Goal: Task Accomplishment & Management: Use online tool/utility

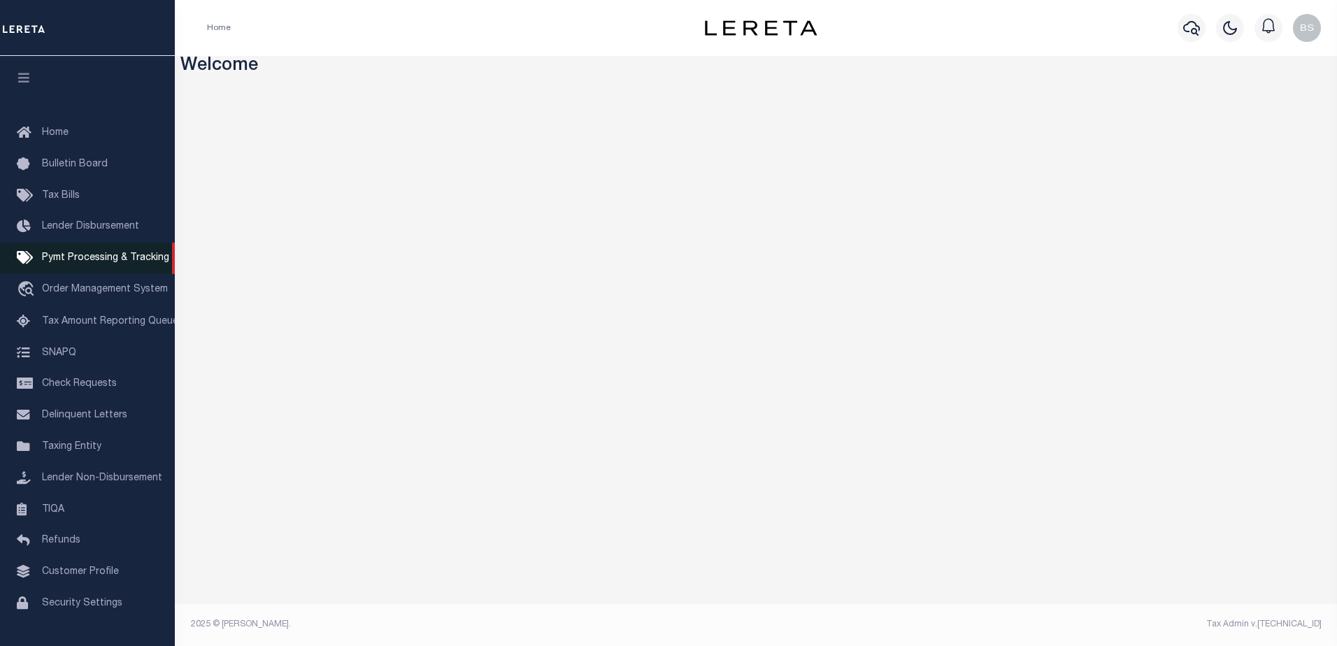
click at [80, 263] on span "Pymt Processing & Tracking" at bounding box center [105, 258] width 127 height 10
click at [1184, 29] on icon "button" at bounding box center [1191, 28] width 17 height 15
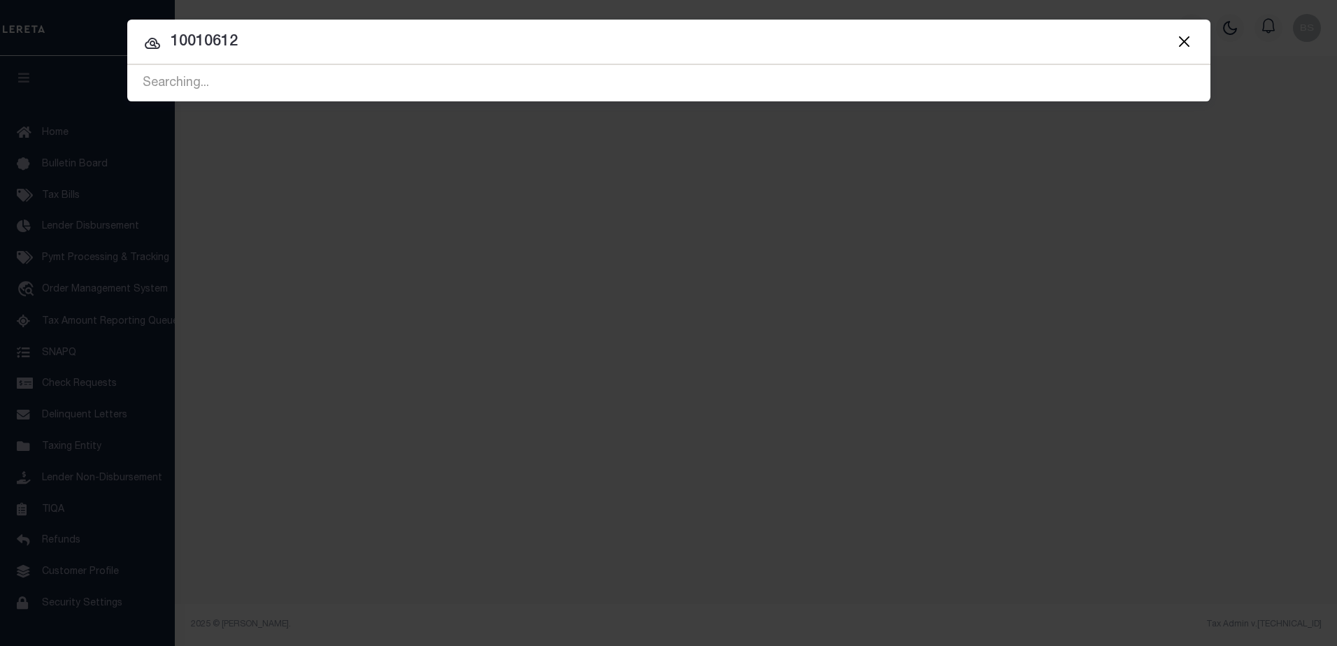
type input "10010612"
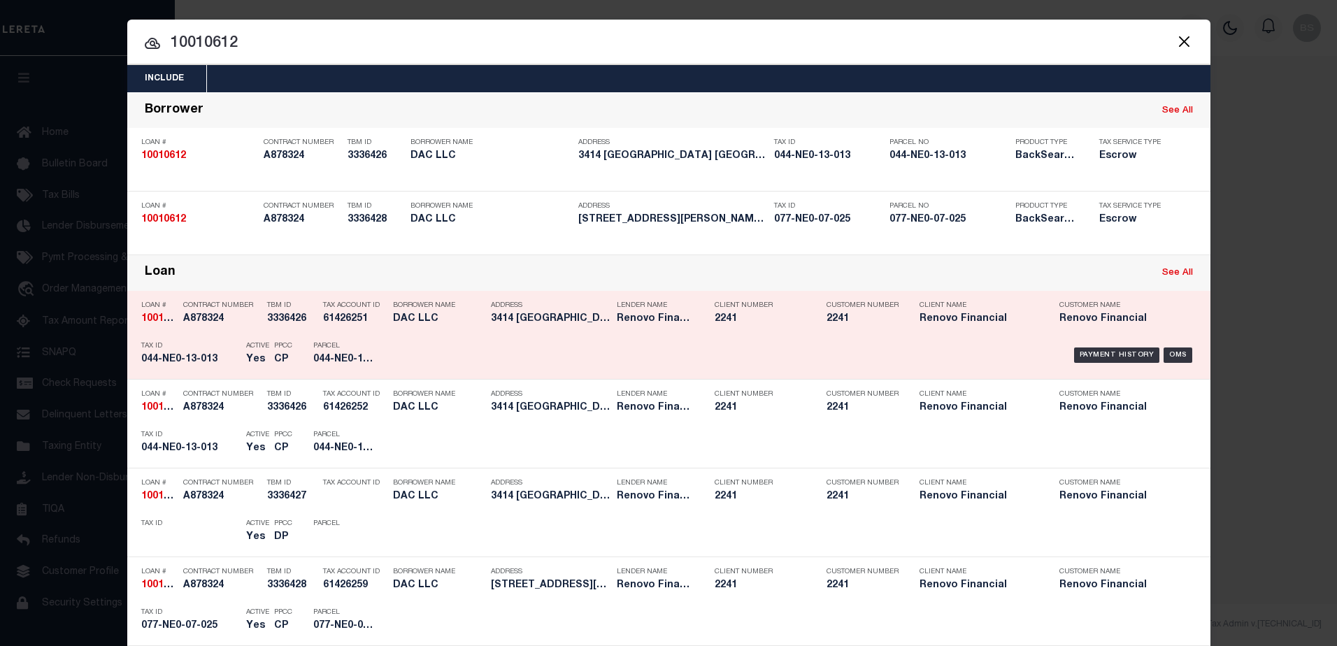
scroll to position [70, 0]
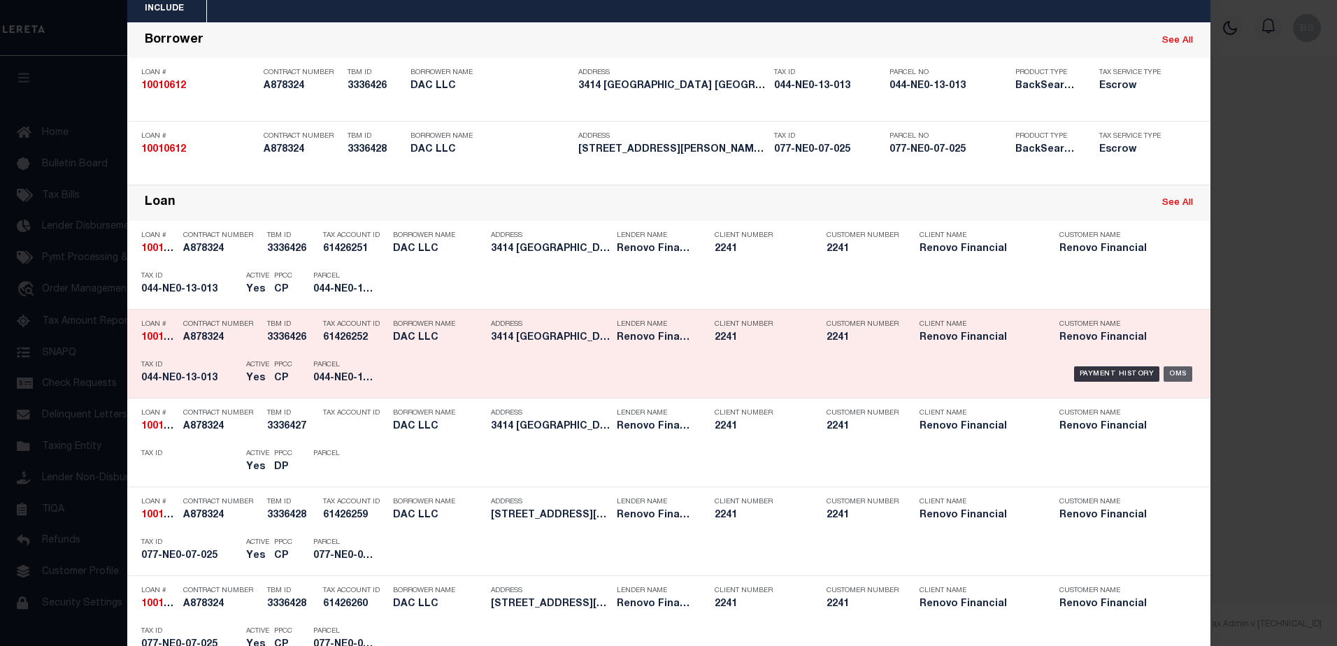
click at [1174, 375] on div "OMS" at bounding box center [1178, 373] width 29 height 15
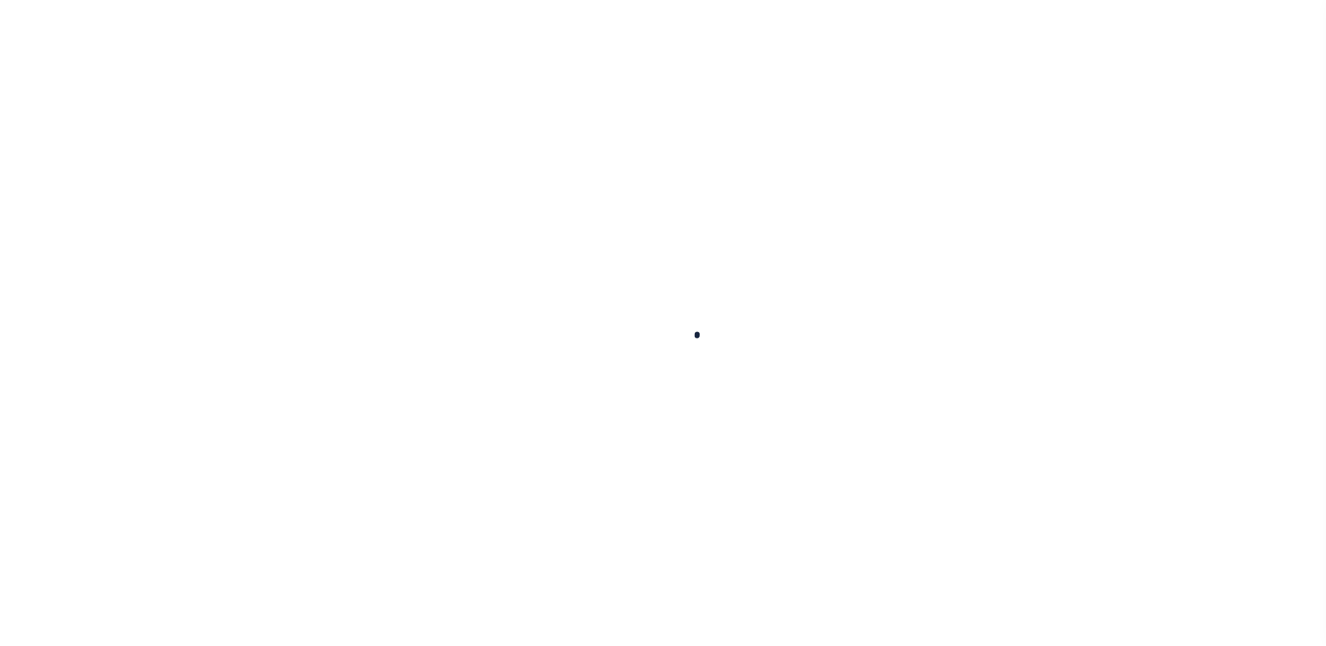
type input "10010612"
type input "DAC LLC"
select select
type input "12615 [PERSON_NAME][GEOGRAPHIC_DATA] PL"
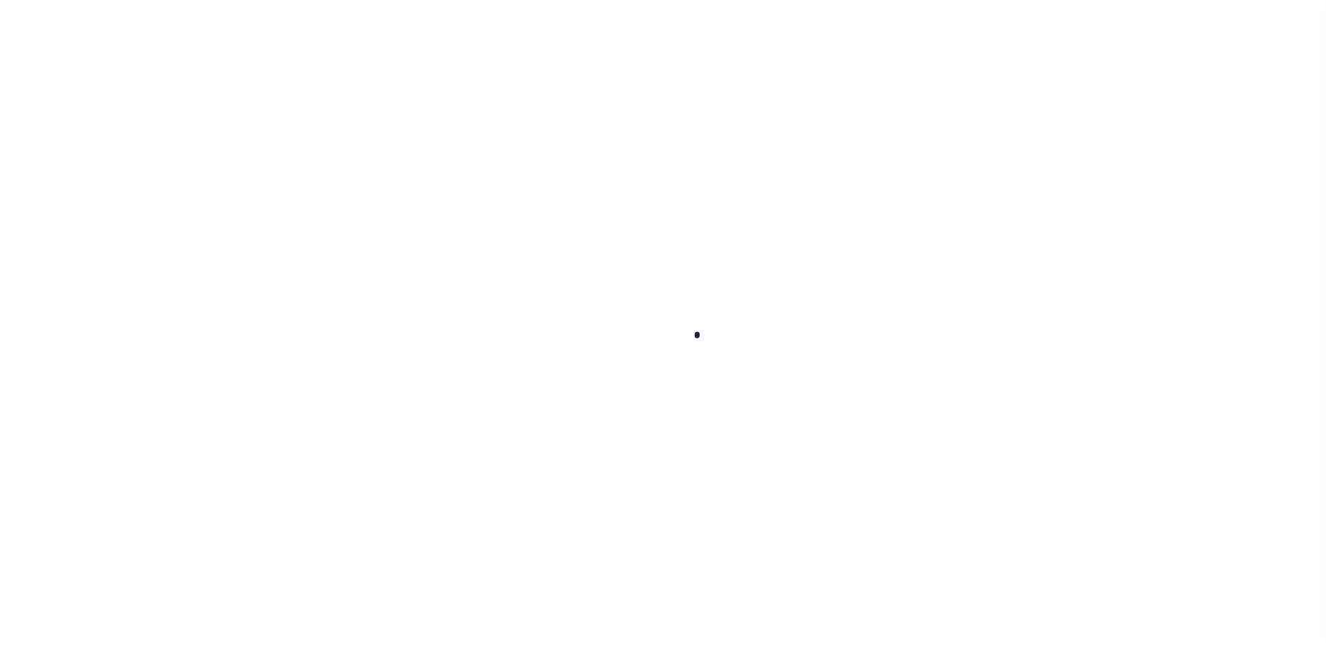
type input "[GEOGRAPHIC_DATA]"
select select "10"
select select "Escrow"
type input "3414 [GEOGRAPHIC_DATA]"
type input "044NE013013"
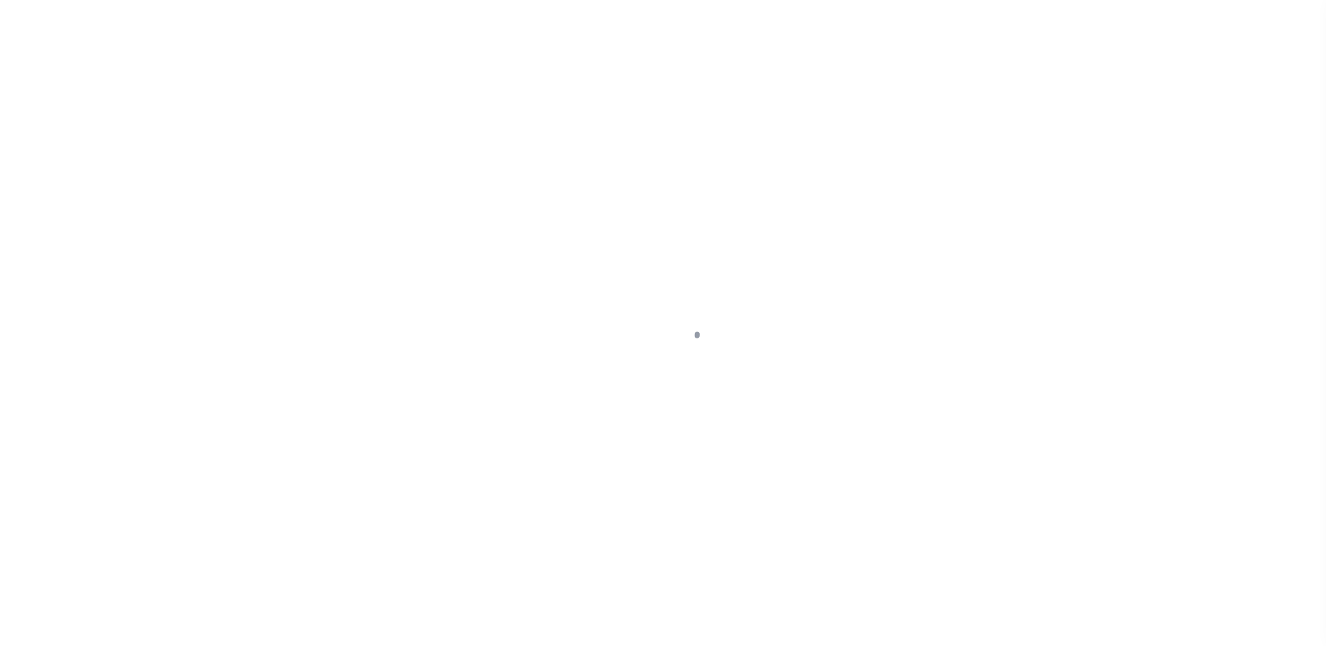
select select
type input "[GEOGRAPHIC_DATA]"
type input "a0kUS0000018Ezj"
type input "KY"
select select
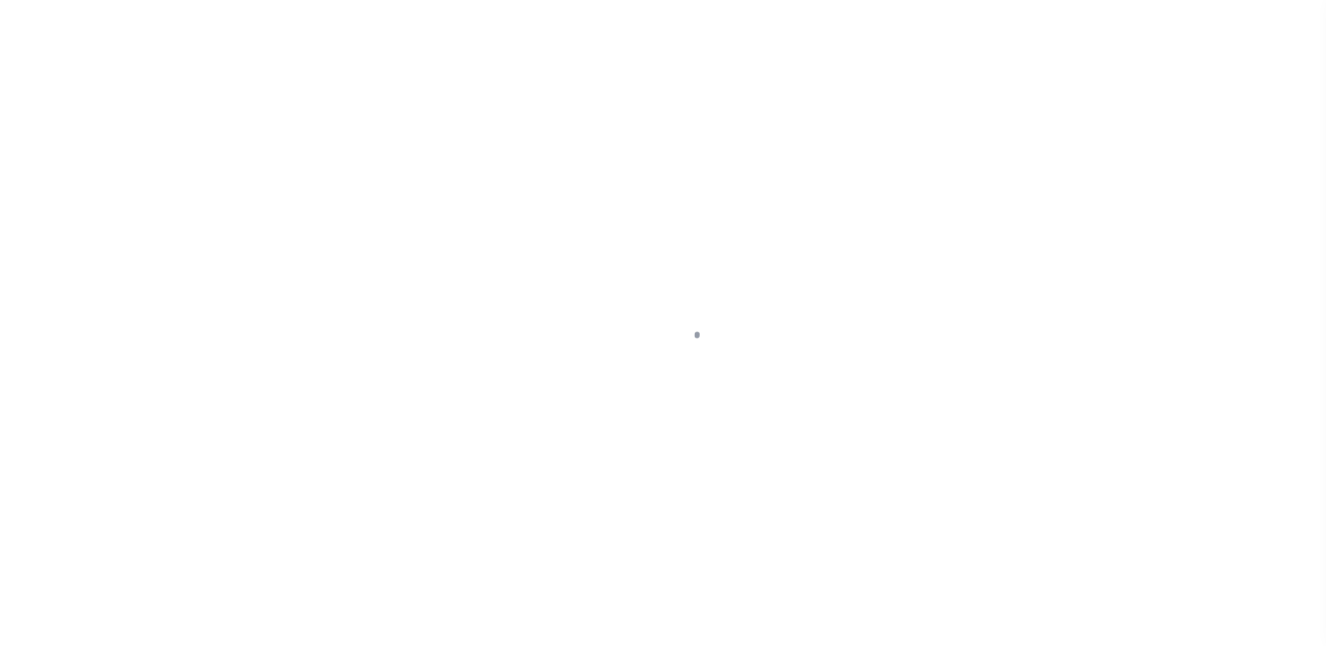
select select "25067"
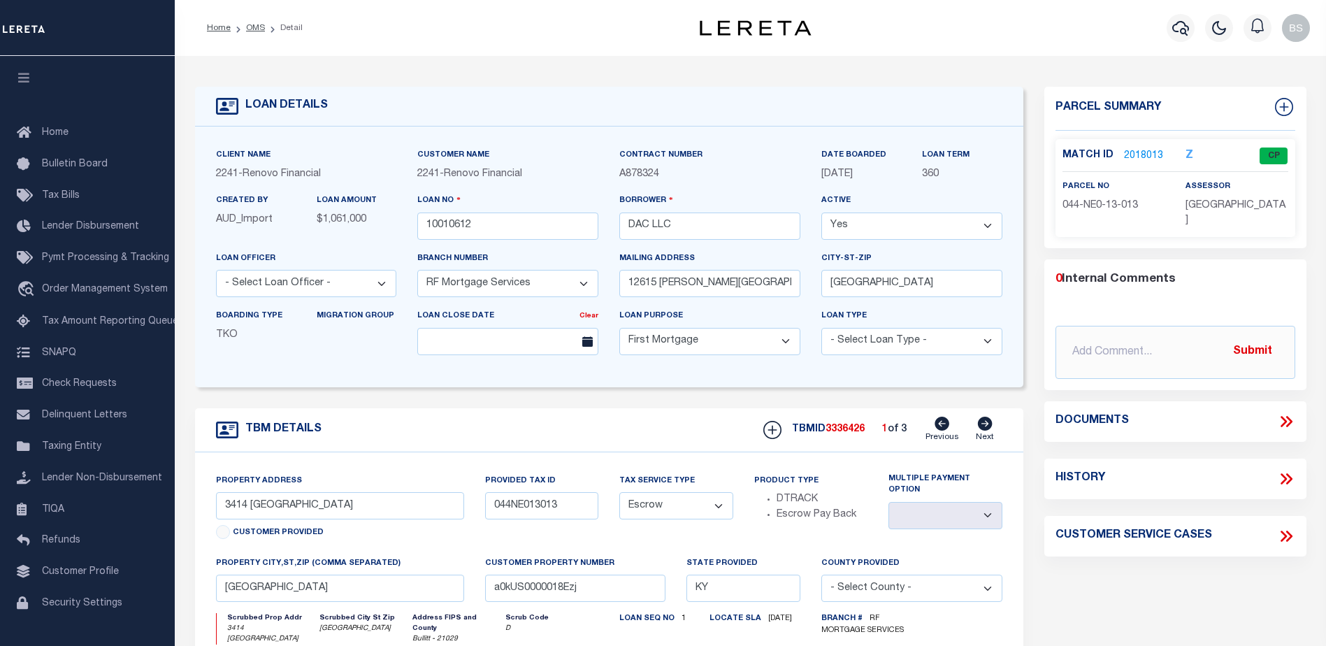
click at [1140, 149] on link "2018013" at bounding box center [1143, 156] width 39 height 15
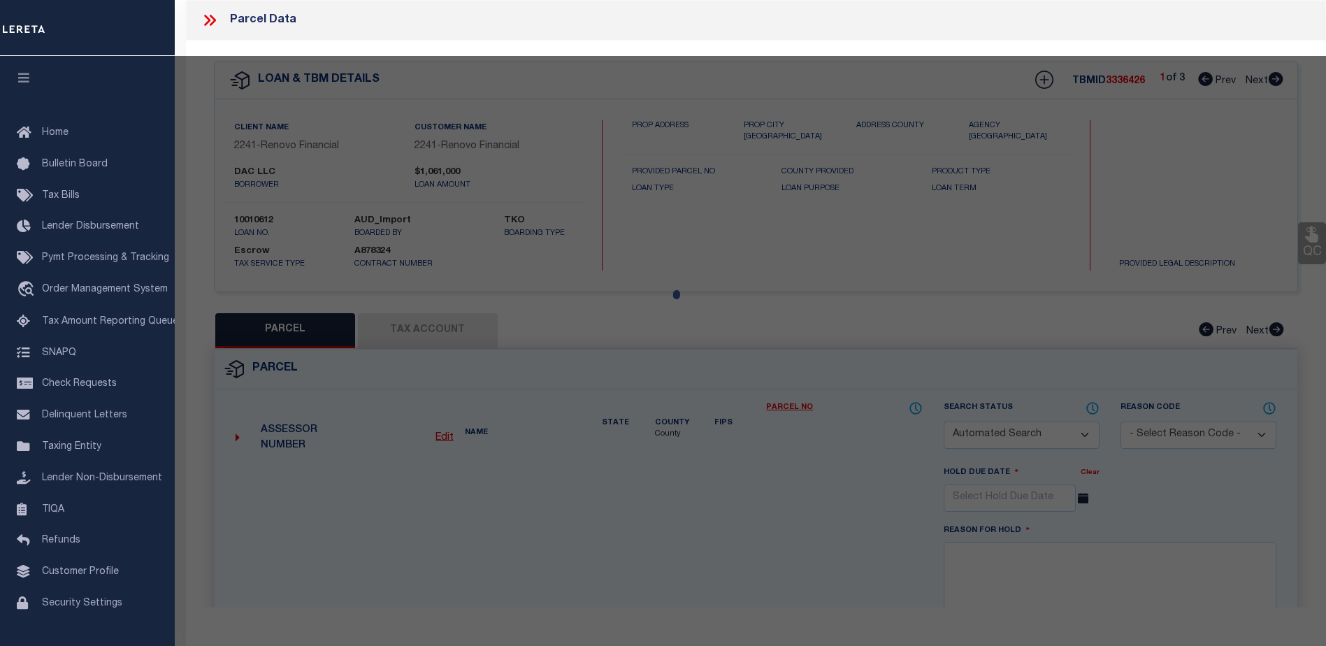
checkbox input "false"
select select "CP"
type input "DAC LLC"
select select "AGW"
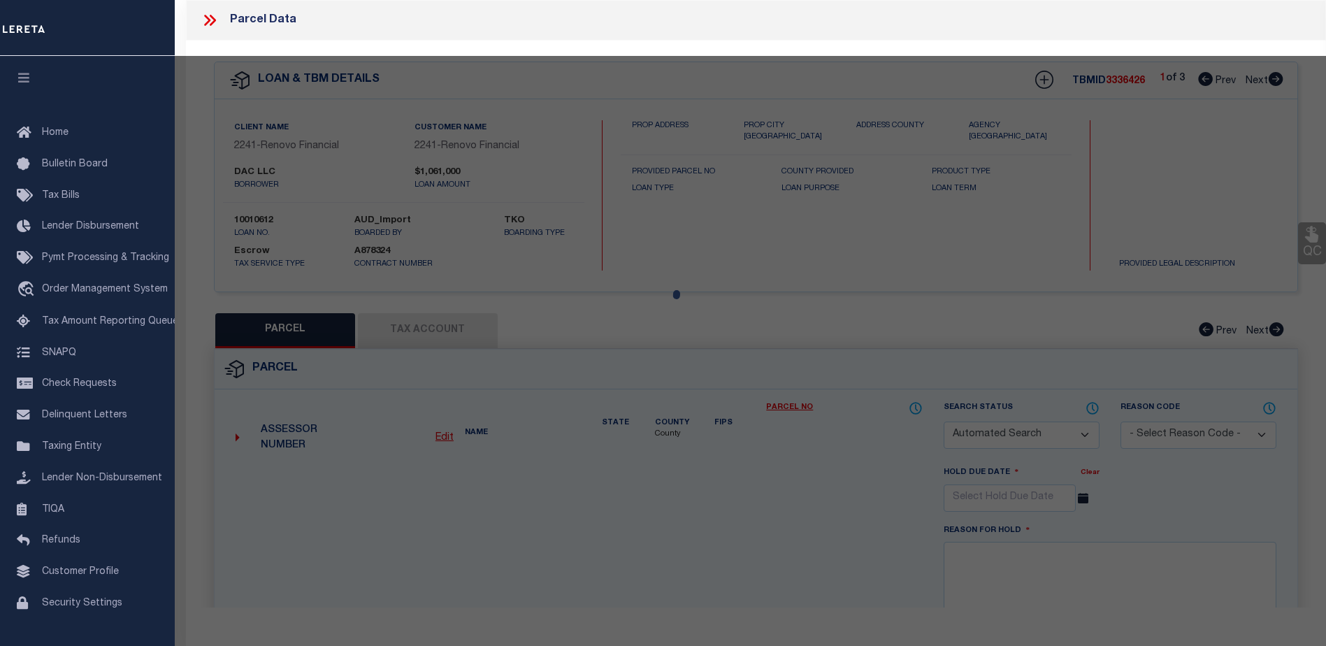
select select "ADD"
type input "3414 BURKLAND BLVD"
checkbox input "false"
type input "[GEOGRAPHIC_DATA]"
type textarea "LTS 60-61-62 SEC 3-A [PERSON_NAME][GEOGRAPHIC_DATA]"
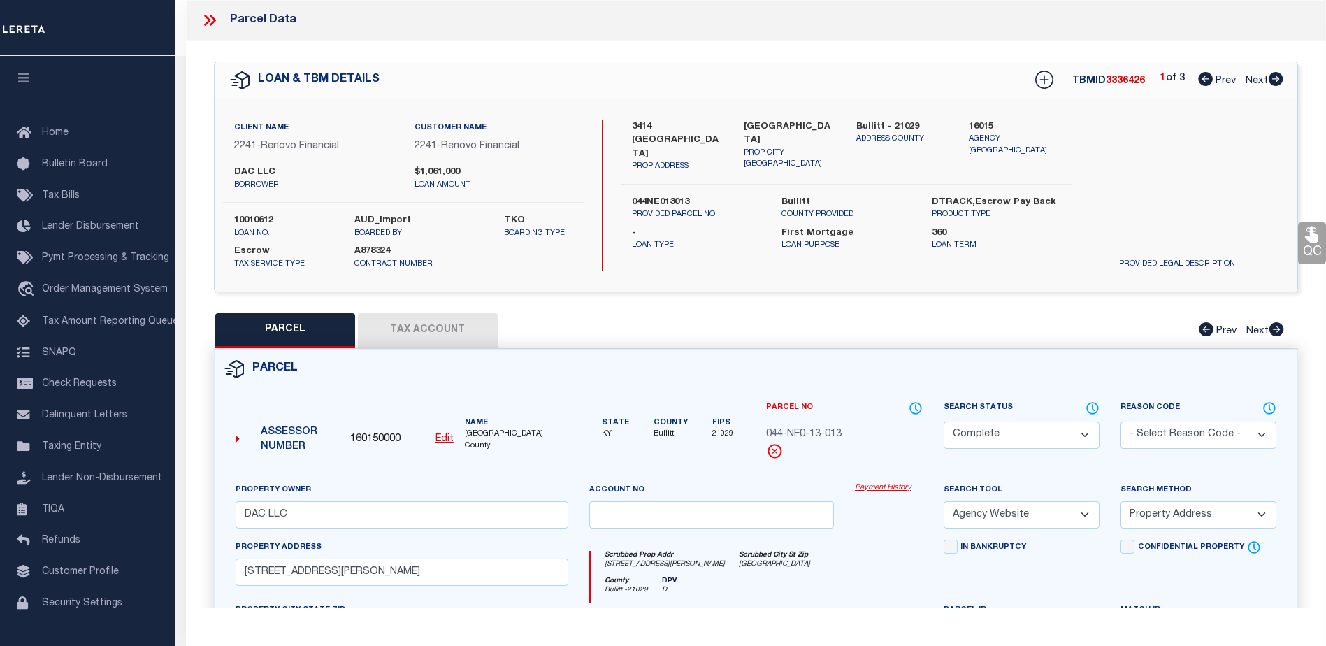
click at [875, 490] on link "Payment History" at bounding box center [889, 488] width 68 height 12
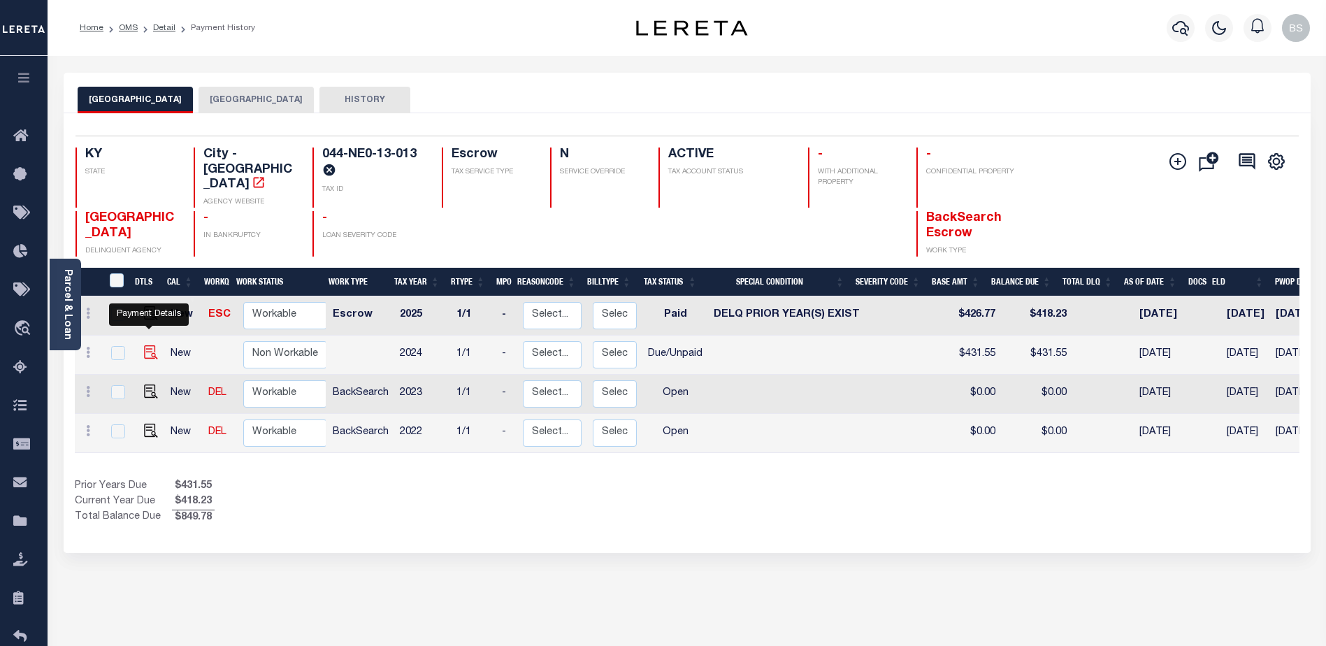
click at [152, 345] on img "" at bounding box center [151, 352] width 14 height 14
checkbox input "true"
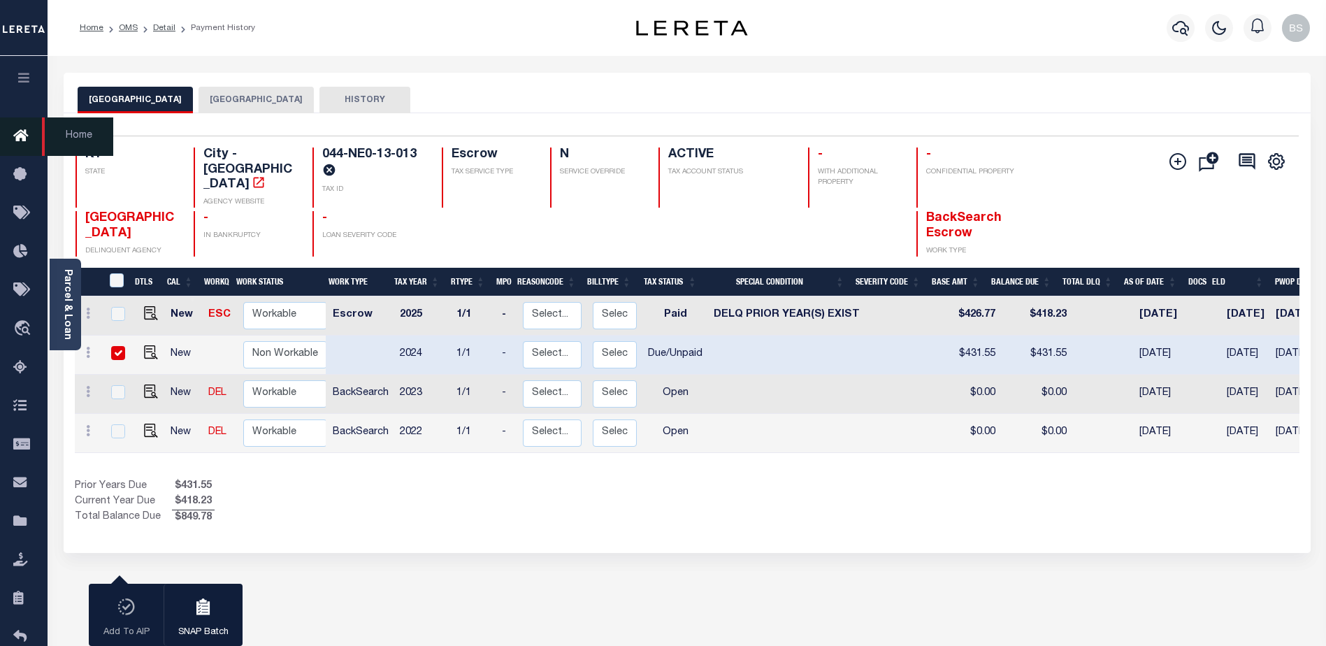
click at [18, 141] on icon at bounding box center [24, 136] width 22 height 17
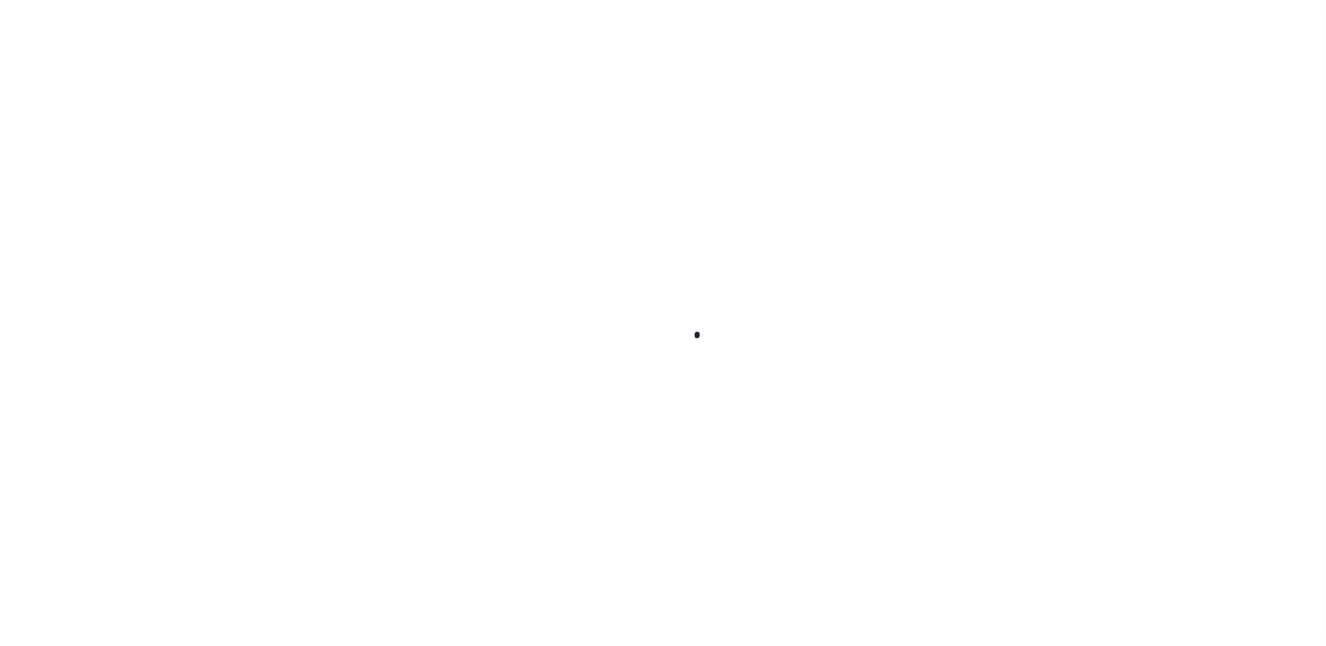
checkbox input "false"
type textarea "CAS-48803 (AL) P&I $86.35 and Advertising Fee $63.00 Total $149.35 Lereta Respo…"
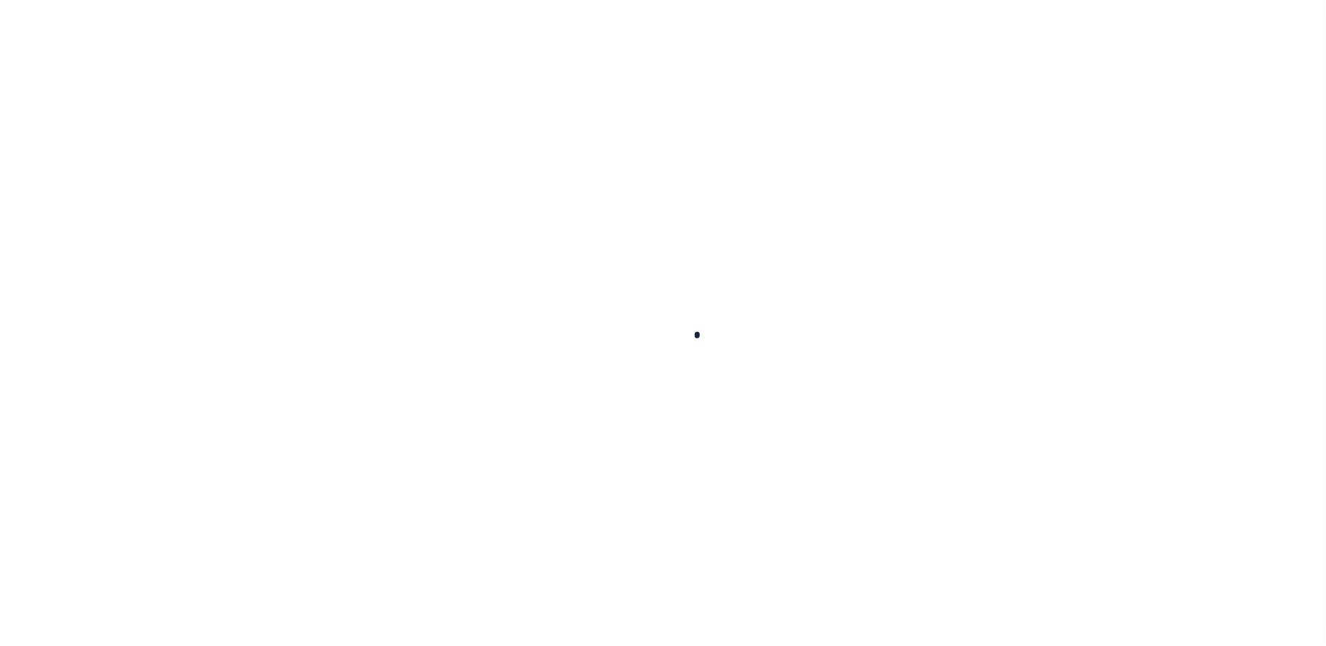
type input "[DATE]"
select select "DUE"
type input "$431.55"
